Goal: Task Accomplishment & Management: Use online tool/utility

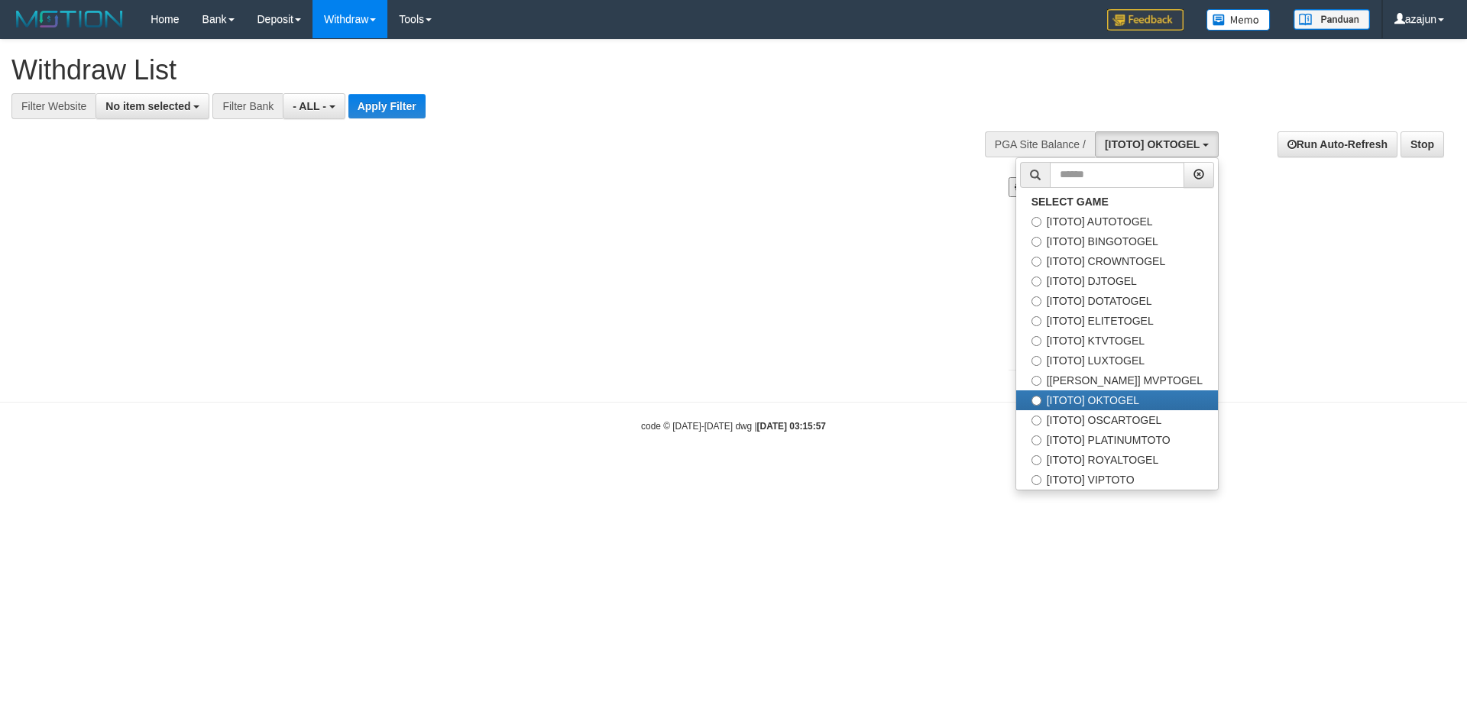
select select
click at [1131, 456] on label "[ITOTO] ROYALTOGEL" at bounding box center [1117, 460] width 202 height 20
select select "***"
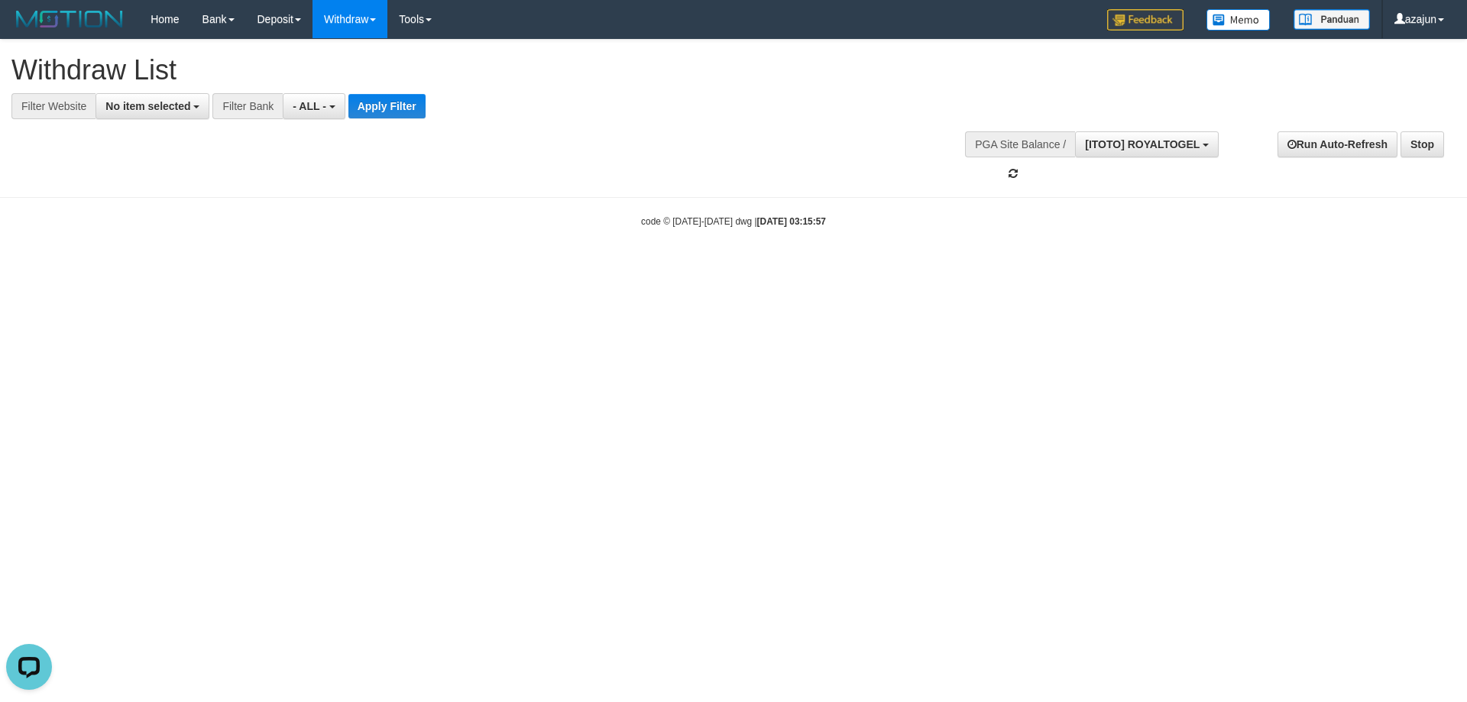
scroll to position [170, 0]
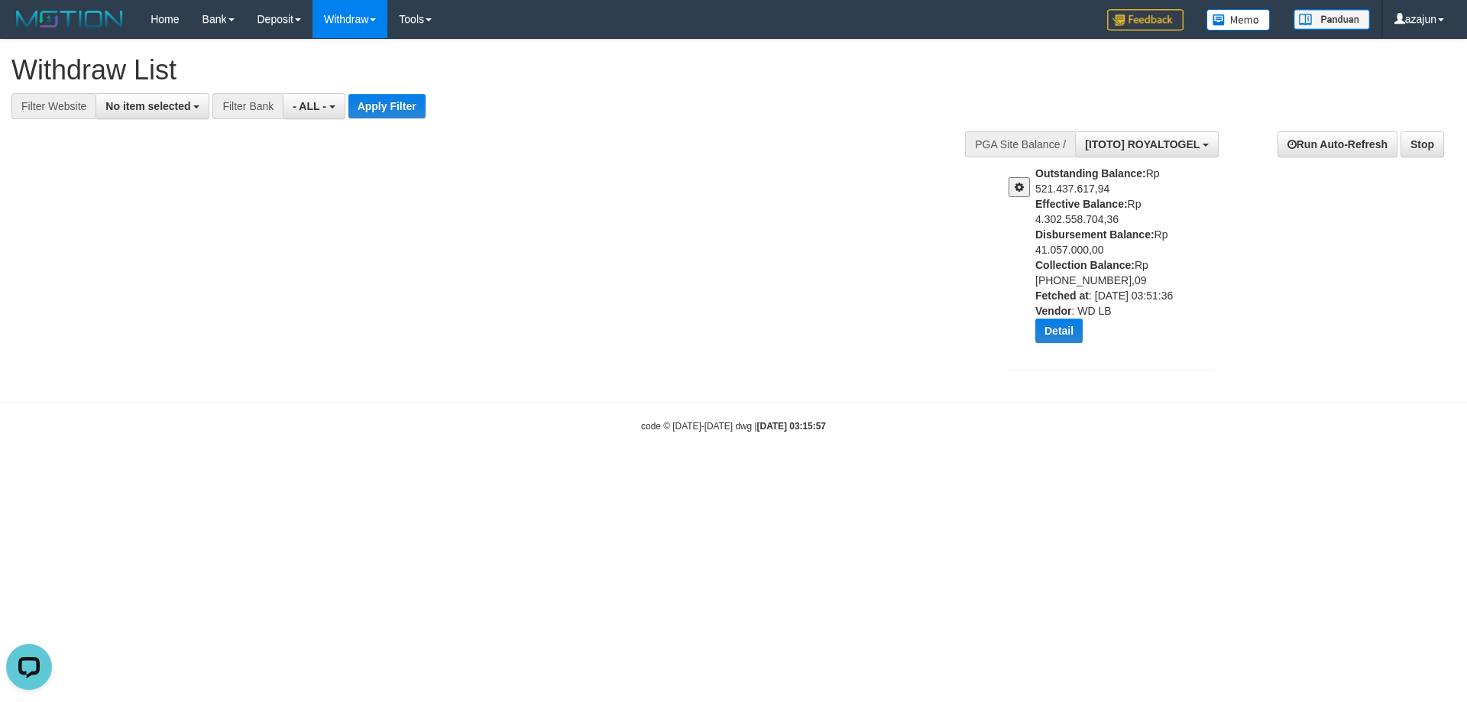
click at [1008, 186] on div at bounding box center [1016, 181] width 38 height 31
click at [1021, 186] on span at bounding box center [1018, 187] width 9 height 11
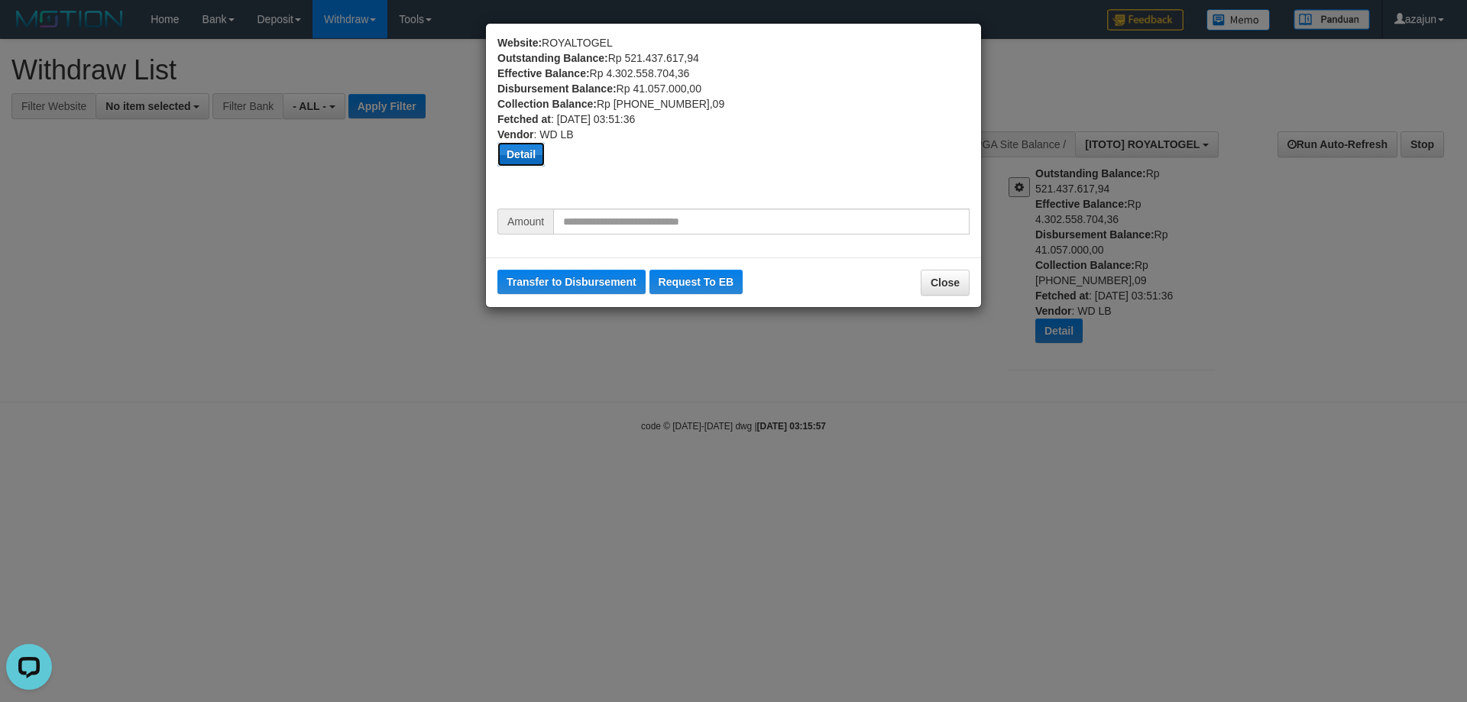
click at [529, 155] on button "Detail" at bounding box center [520, 154] width 47 height 24
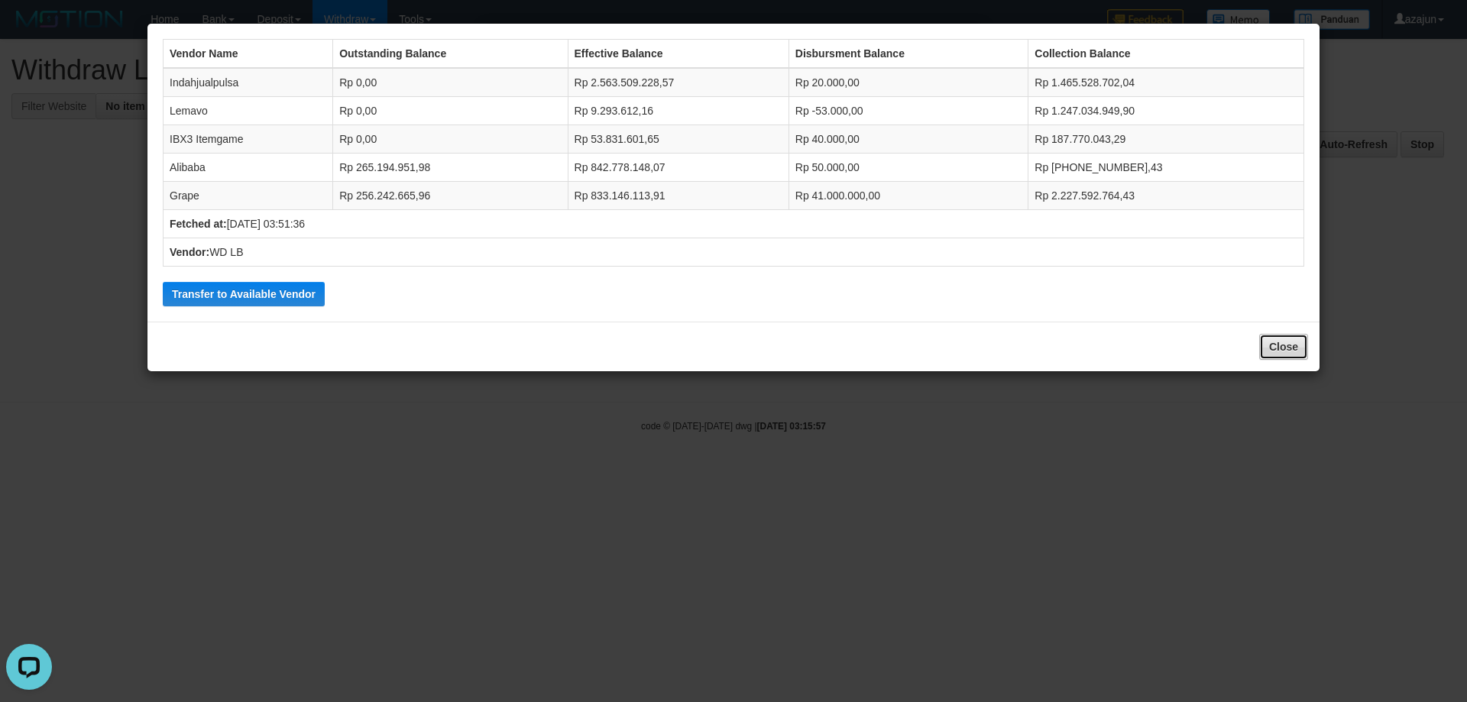
drag, startPoint x: 1295, startPoint y: 347, endPoint x: 1211, endPoint y: 332, distance: 85.4
click at [1294, 347] on button "Close" at bounding box center [1283, 347] width 49 height 26
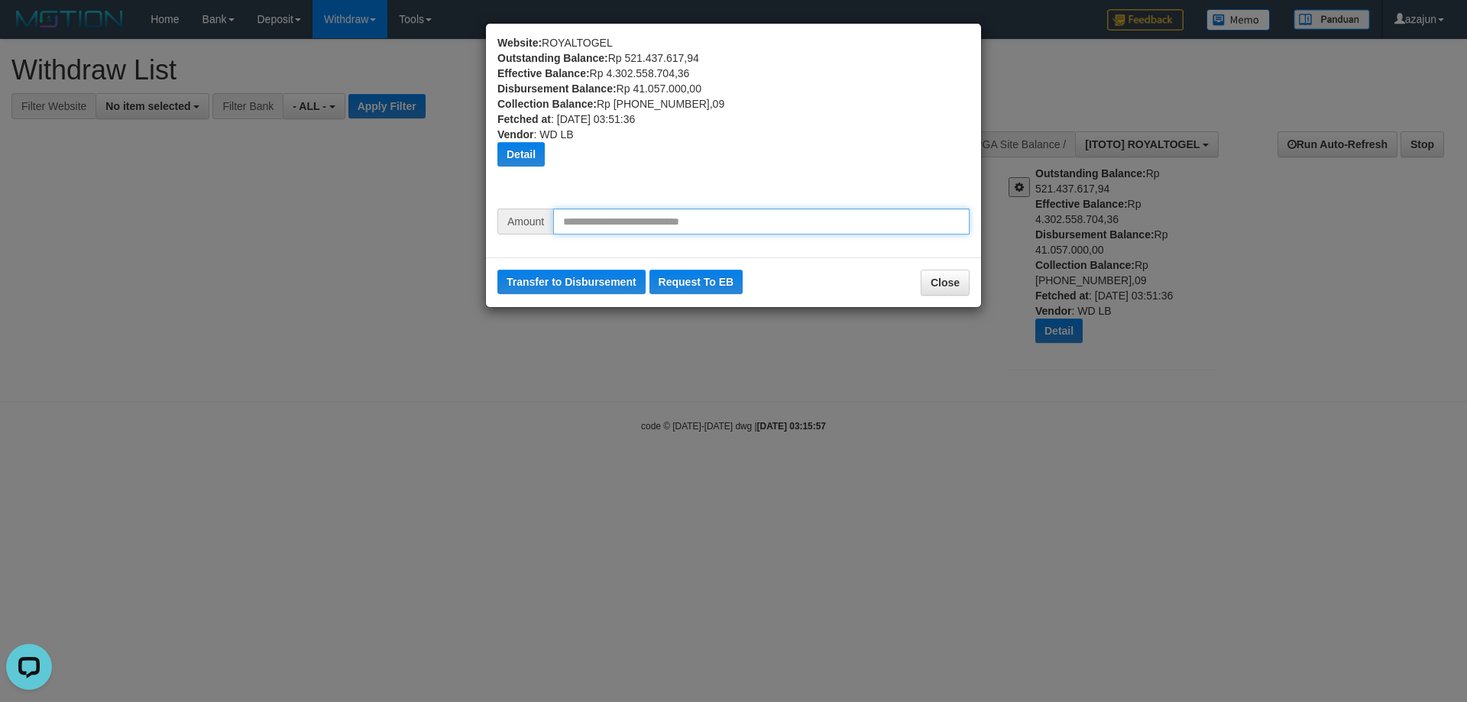
click at [630, 221] on input "text" at bounding box center [761, 222] width 416 height 26
type input "********"
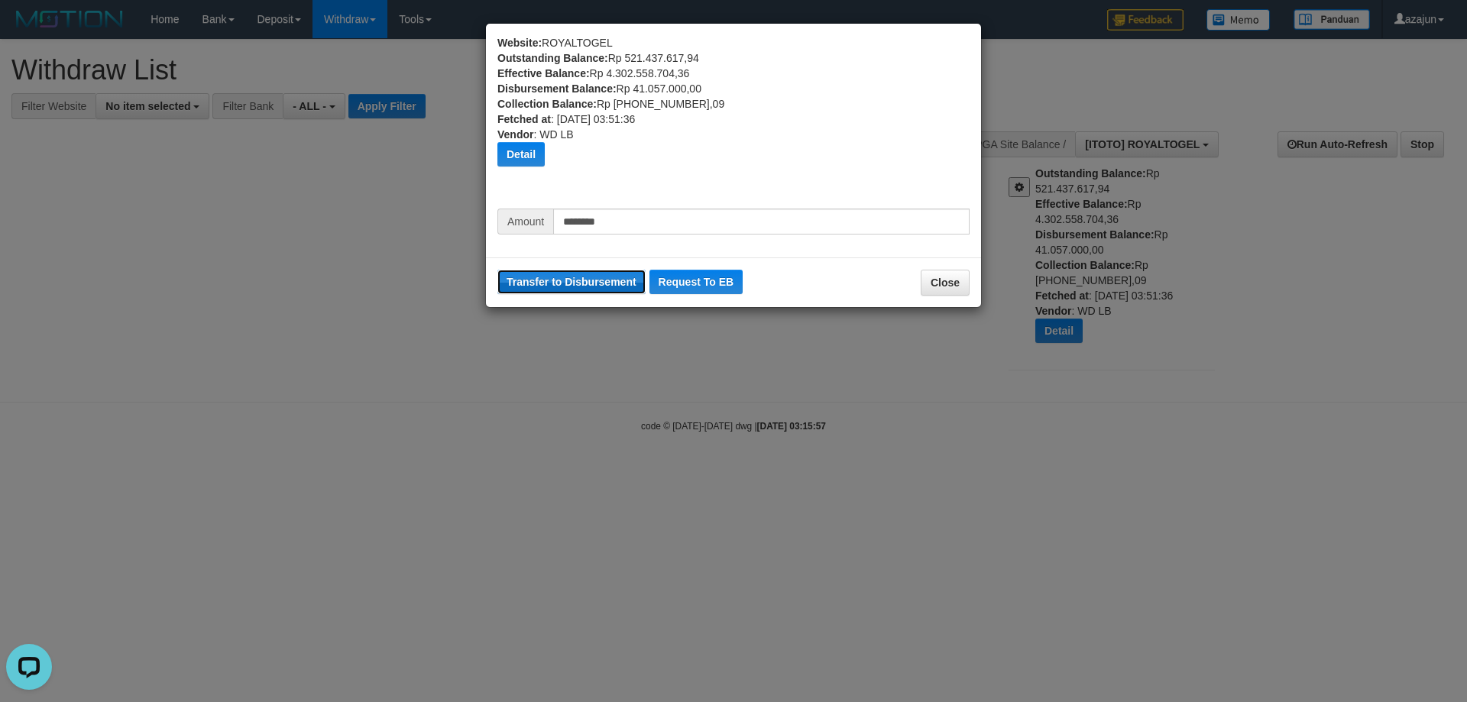
click at [589, 285] on button "Transfer to Disbursement" at bounding box center [571, 282] width 148 height 24
